Goal: Task Accomplishment & Management: Use online tool/utility

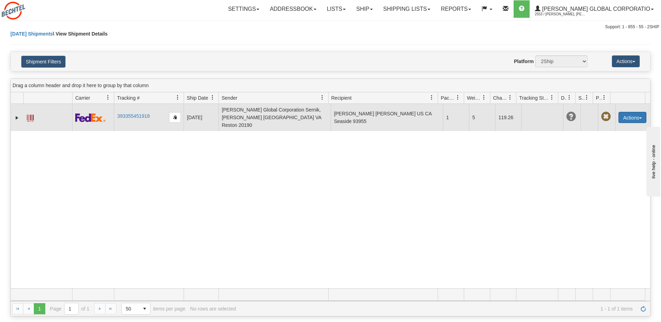
click at [636, 112] on button "Actions" at bounding box center [633, 117] width 28 height 11
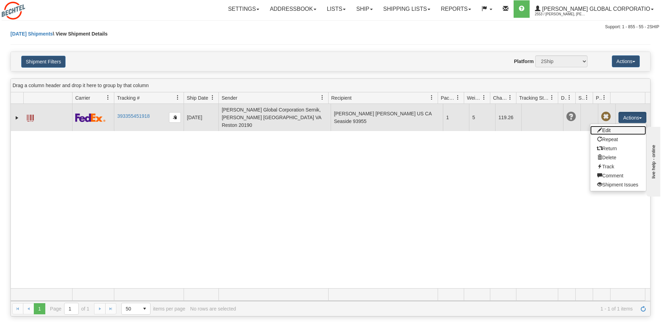
click at [616, 127] on link "Edit" at bounding box center [619, 130] width 56 height 9
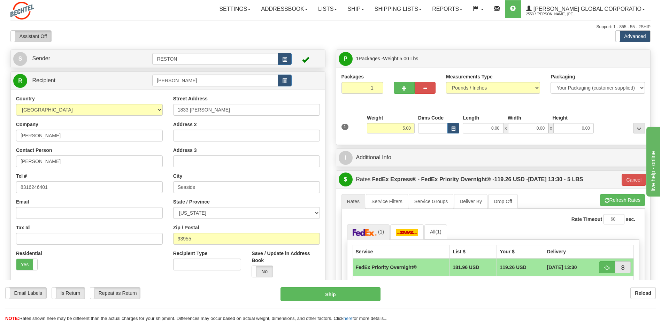
click at [38, 35] on label "Assistant Off" at bounding box center [31, 36] width 40 height 11
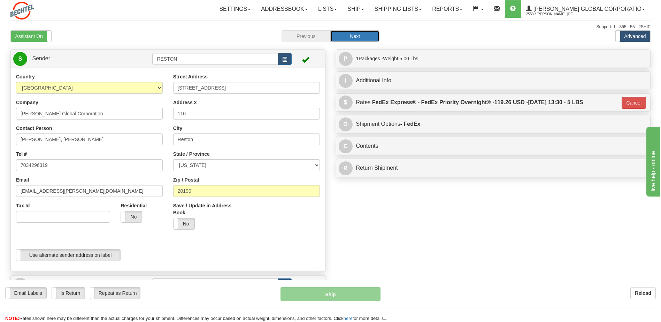
click at [369, 36] on button "Next" at bounding box center [355, 36] width 49 height 12
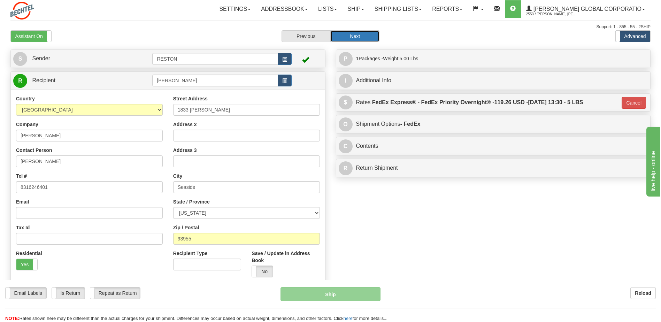
click at [369, 36] on button "Next" at bounding box center [355, 36] width 49 height 12
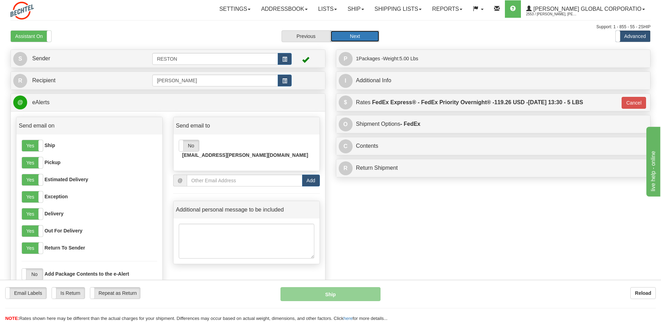
click at [362, 36] on button "Next" at bounding box center [355, 36] width 49 height 12
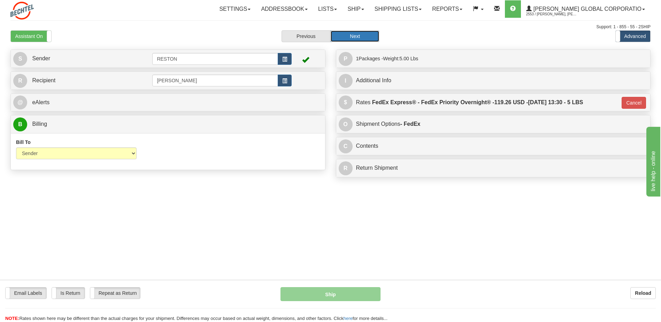
click at [362, 36] on button "Next" at bounding box center [355, 36] width 49 height 12
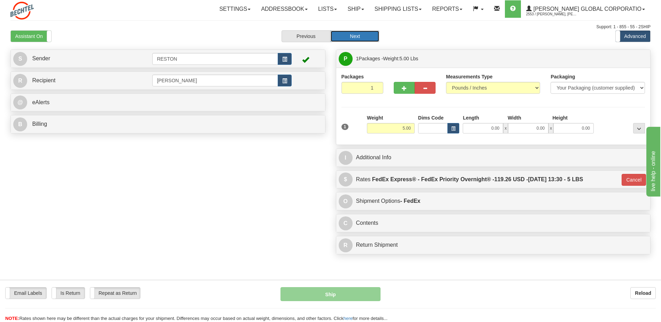
click at [374, 38] on button "Next" at bounding box center [355, 36] width 49 height 12
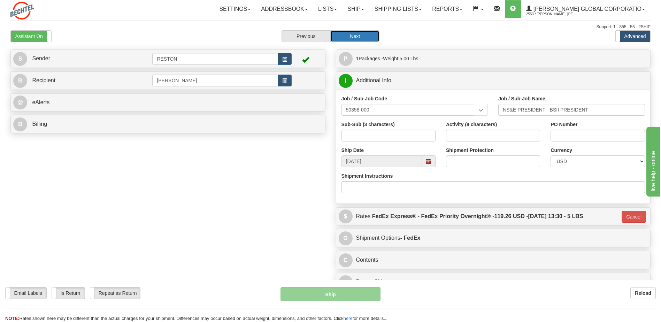
click at [374, 38] on button "Next" at bounding box center [355, 36] width 49 height 12
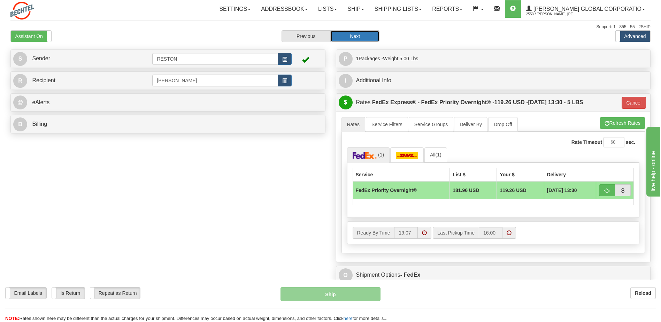
click at [356, 37] on button "Next" at bounding box center [355, 36] width 49 height 12
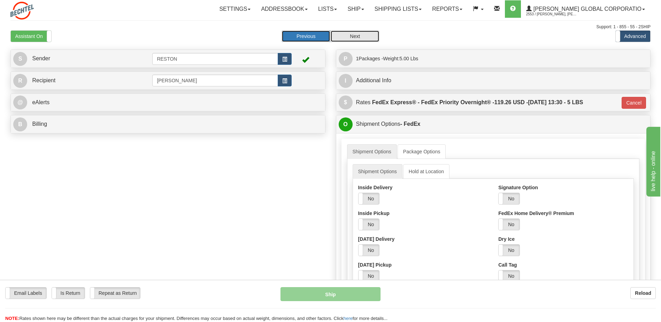
click at [303, 35] on button "Previous" at bounding box center [306, 36] width 49 height 12
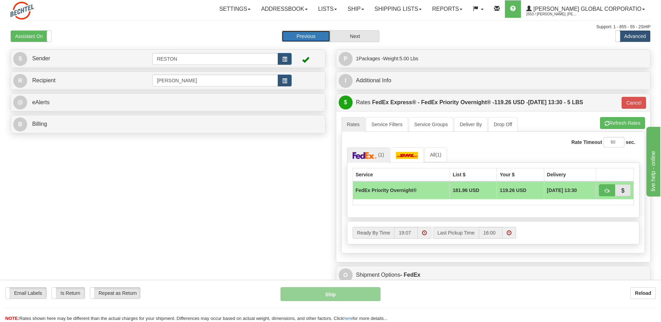
click at [303, 35] on button "Previous" at bounding box center [306, 36] width 49 height 12
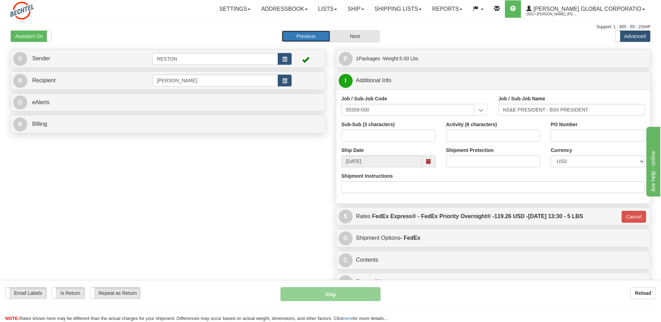
click at [429, 160] on span at bounding box center [428, 161] width 5 height 5
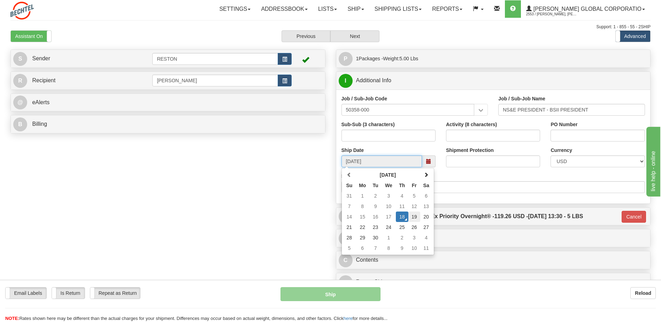
click at [416, 217] on td "19" at bounding box center [415, 217] width 12 height 10
type input "[DATE]"
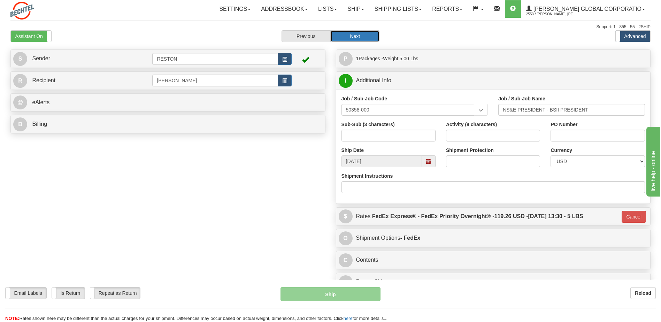
click at [361, 35] on button "Next" at bounding box center [355, 36] width 49 height 12
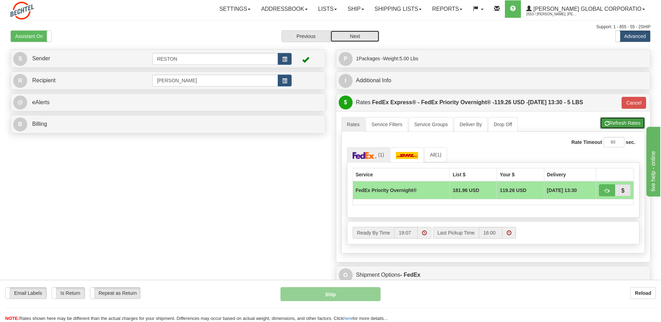
click at [616, 121] on button "Refresh Rates" at bounding box center [622, 123] width 45 height 12
type input "01"
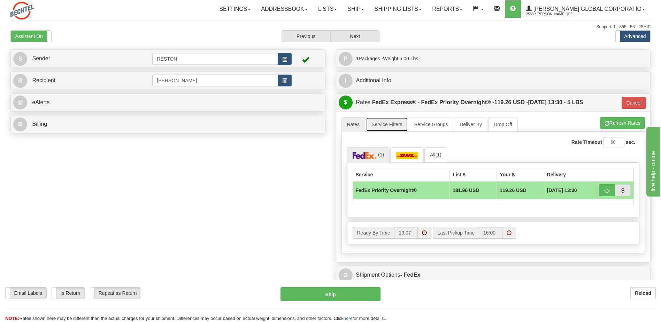
click at [389, 121] on link "Service Filters" at bounding box center [387, 124] width 42 height 15
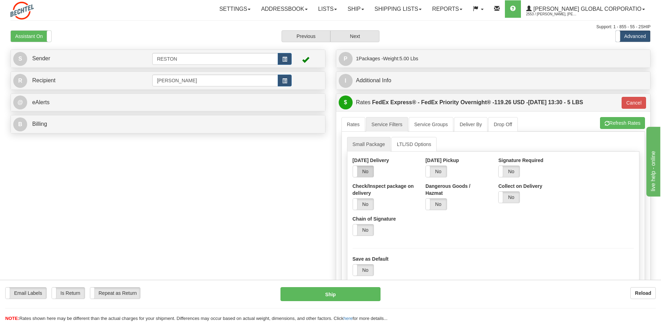
click at [368, 174] on label "No" at bounding box center [363, 171] width 21 height 11
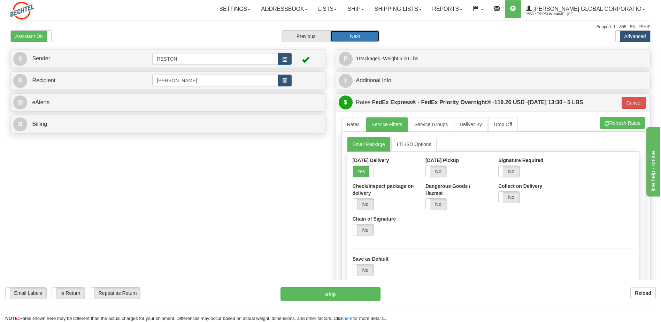
click at [362, 37] on button "Next" at bounding box center [355, 36] width 49 height 12
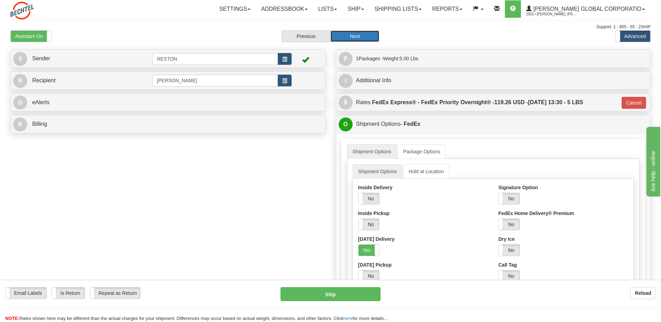
click at [362, 37] on button "Next" at bounding box center [355, 36] width 49 height 12
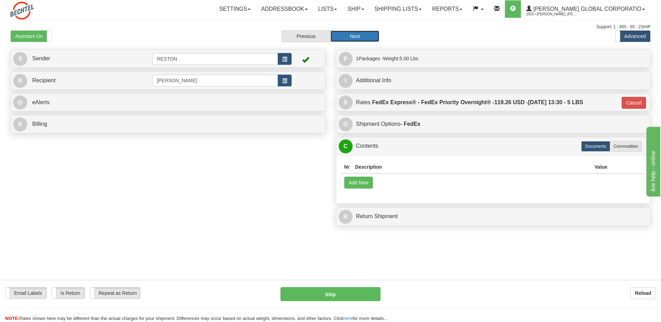
click at [362, 37] on button "Next" at bounding box center [355, 36] width 49 height 12
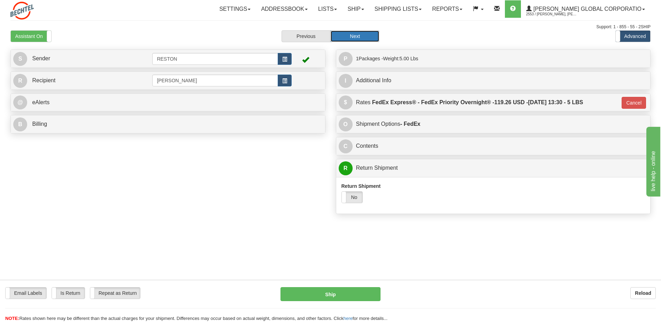
click at [362, 37] on button "Next" at bounding box center [355, 36] width 49 height 12
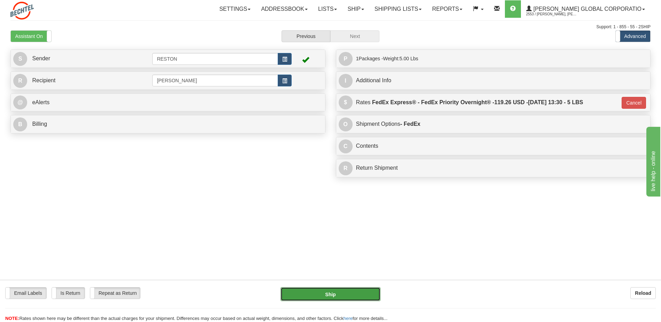
click at [346, 294] on button "Ship" at bounding box center [331, 294] width 100 height 14
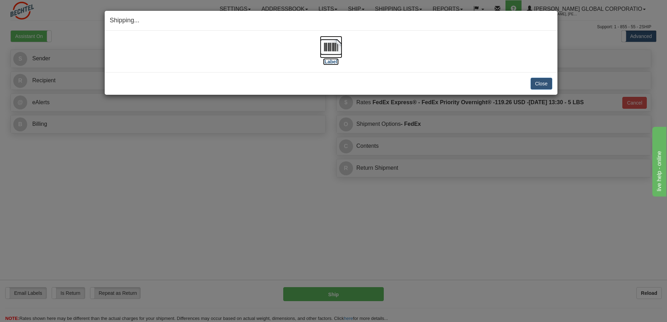
click at [330, 43] on img at bounding box center [331, 47] width 22 height 22
